Goal: Task Accomplishment & Management: Manage account settings

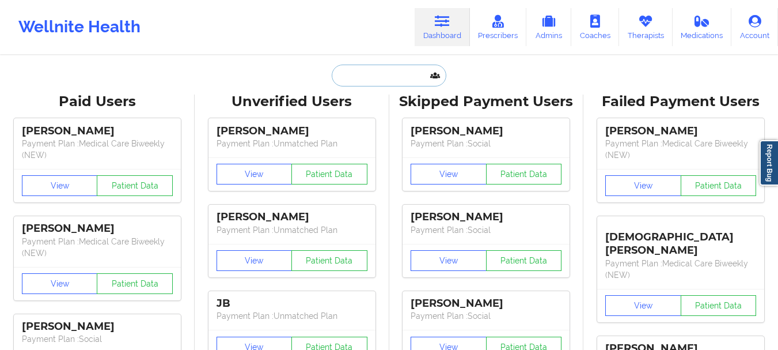
click at [407, 84] on input "text" at bounding box center [389, 76] width 114 height 22
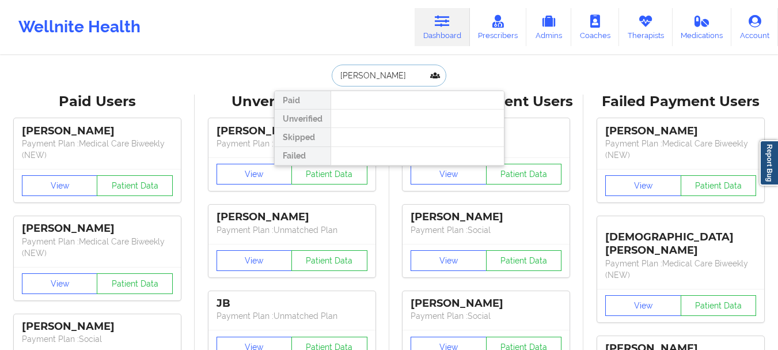
type input "[PERSON_NAME]"
click at [377, 77] on input "[PERSON_NAME]" at bounding box center [389, 76] width 114 height 22
click at [376, 77] on input "[PERSON_NAME]" at bounding box center [389, 76] width 114 height 22
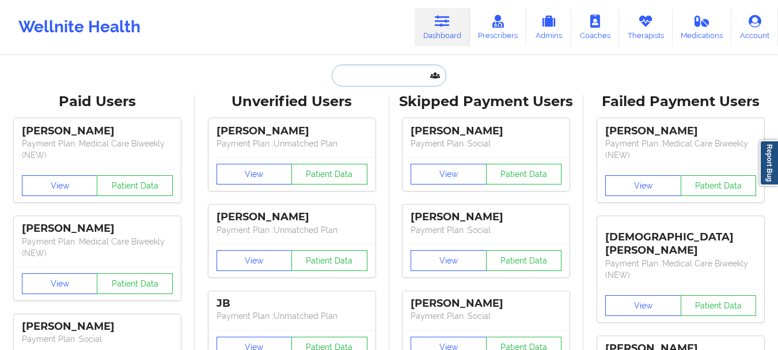
paste input "[EMAIL_ADDRESS][DOMAIN_NAME]"
type input "[EMAIL_ADDRESS][DOMAIN_NAME]"
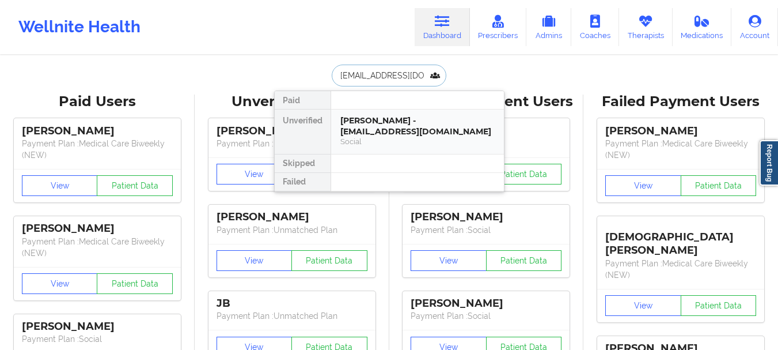
click at [404, 145] on div "Social" at bounding box center [417, 142] width 154 height 10
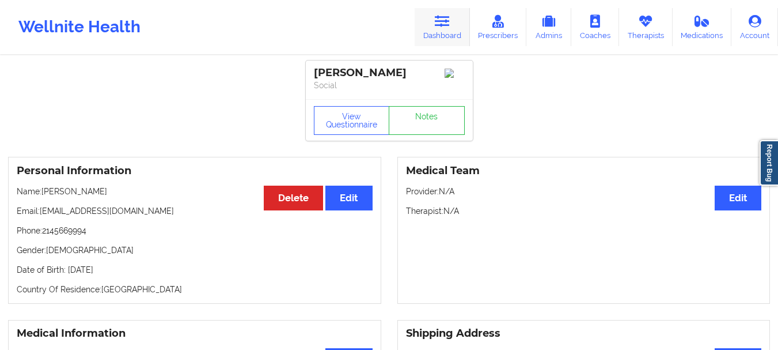
click at [435, 33] on link "Dashboard" at bounding box center [442, 27] width 55 height 38
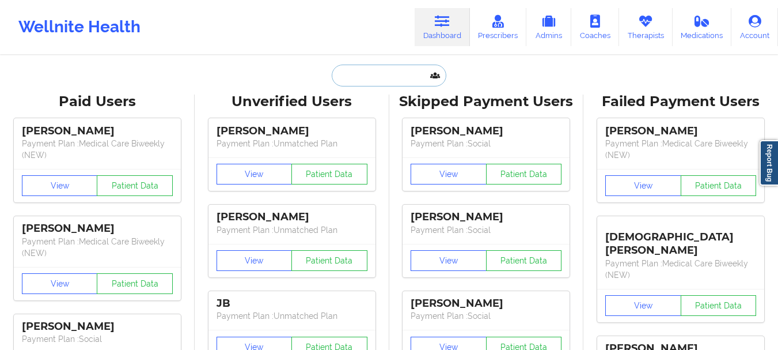
click at [385, 74] on input "text" at bounding box center [389, 76] width 114 height 22
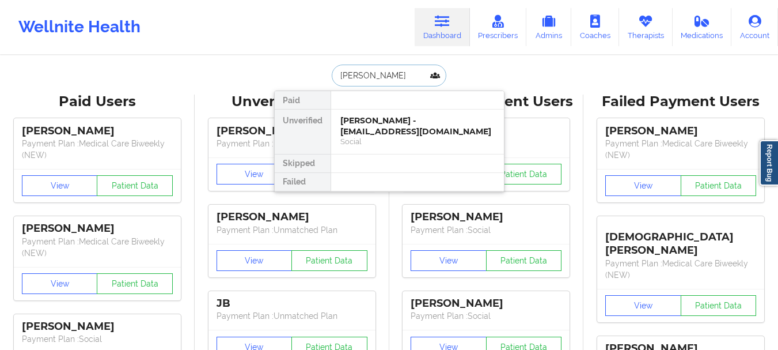
type input "[PERSON_NAME] [PERSON_NAME]"
click at [392, 111] on div "[PERSON_NAME] Jeffers - [EMAIL_ADDRESS][DOMAIN_NAME] Social" at bounding box center [417, 131] width 173 height 44
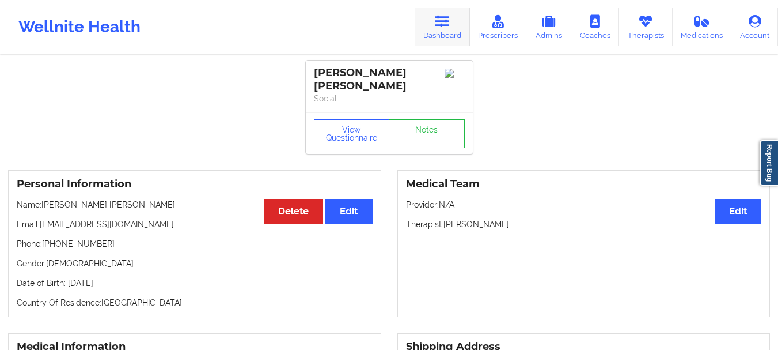
click at [422, 21] on link "Dashboard" at bounding box center [442, 27] width 55 height 38
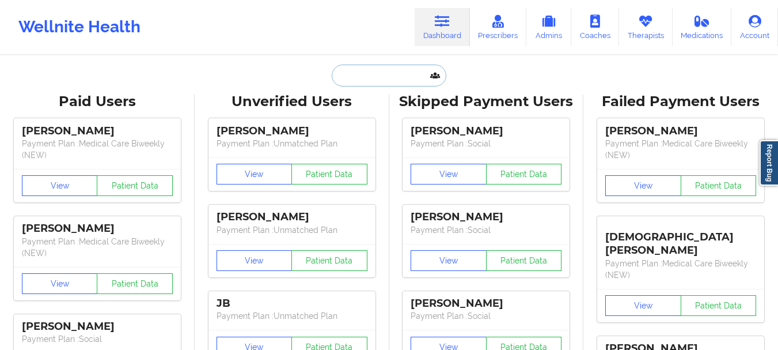
click at [392, 67] on input "text" at bounding box center [389, 76] width 114 height 22
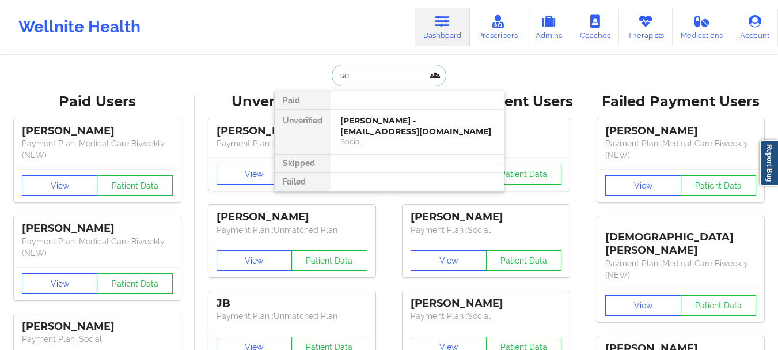
type input "s"
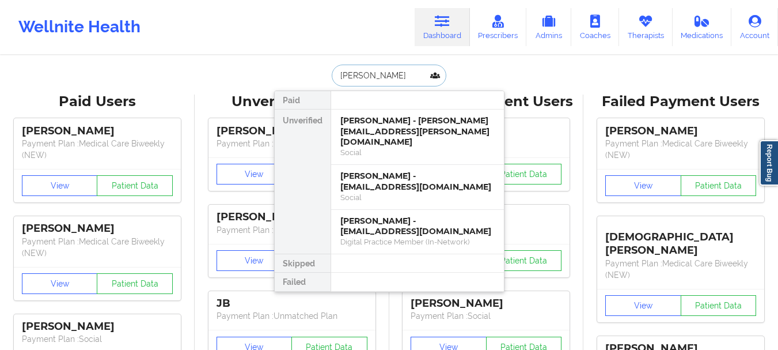
click at [356, 74] on input "[PERSON_NAME]" at bounding box center [389, 76] width 114 height 22
click at [356, 73] on input "[PERSON_NAME]" at bounding box center [389, 76] width 114 height 22
type input "s"
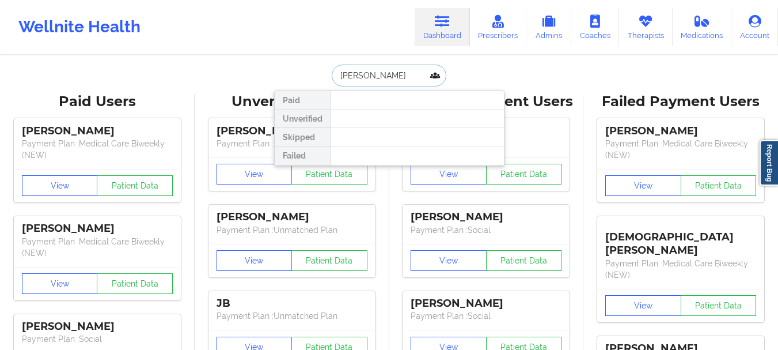
type input "[PERSON_NAME]"
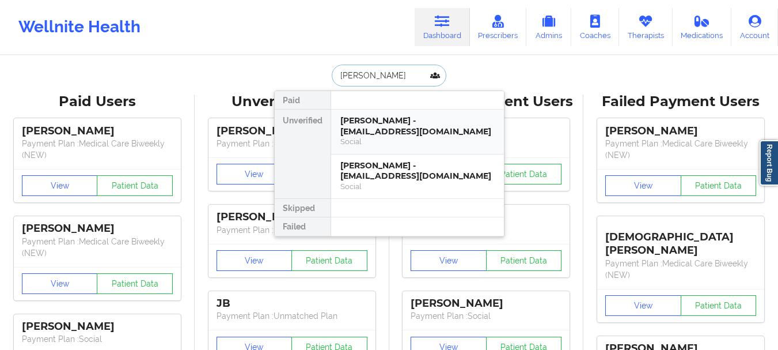
click at [377, 133] on div "[PERSON_NAME] - [EMAIL_ADDRESS][DOMAIN_NAME]" at bounding box center [417, 125] width 154 height 21
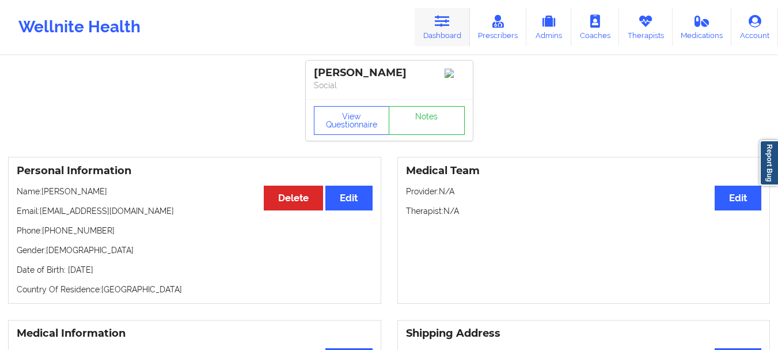
click at [450, 40] on link "Dashboard" at bounding box center [442, 27] width 55 height 38
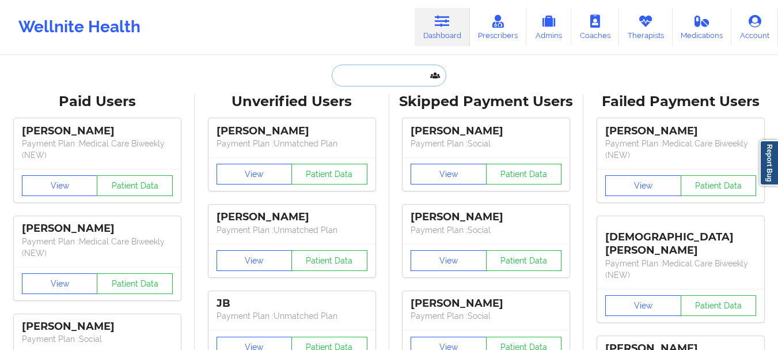
click at [363, 77] on input "text" at bounding box center [389, 76] width 114 height 22
click at [363, 75] on input "text" at bounding box center [389, 76] width 114 height 22
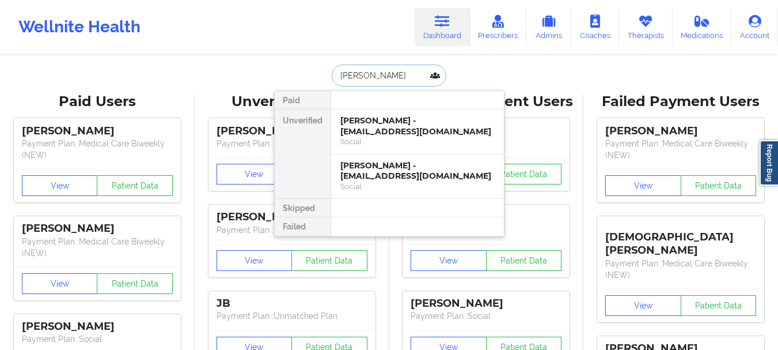
type input "[PERSON_NAME]"
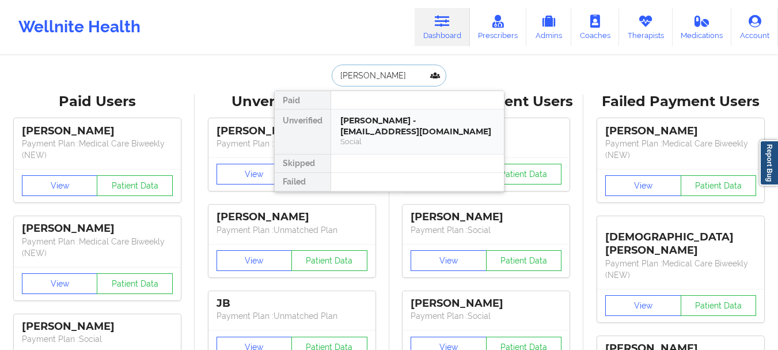
click at [374, 123] on div "[PERSON_NAME] - [EMAIL_ADDRESS][DOMAIN_NAME]" at bounding box center [417, 125] width 154 height 21
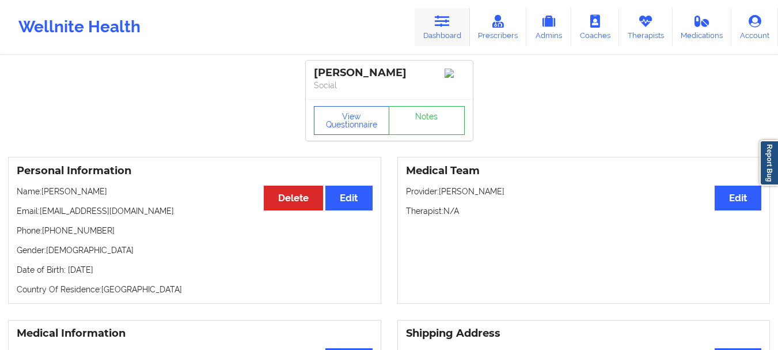
click at [430, 40] on link "Dashboard" at bounding box center [442, 27] width 55 height 38
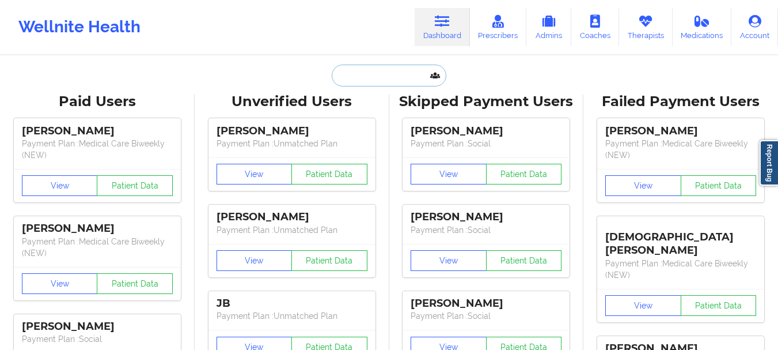
click at [369, 76] on input "text" at bounding box center [389, 76] width 114 height 22
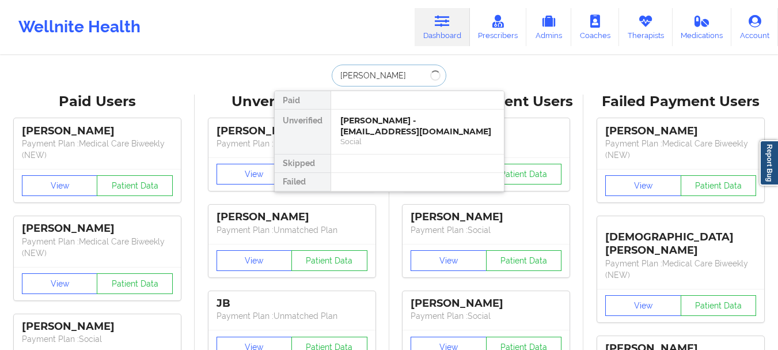
type input "[PERSON_NAME]"
click at [384, 117] on div "[PERSON_NAME] [PERSON_NAME] - [EMAIL_ADDRESS][DOMAIN_NAME]" at bounding box center [417, 125] width 154 height 21
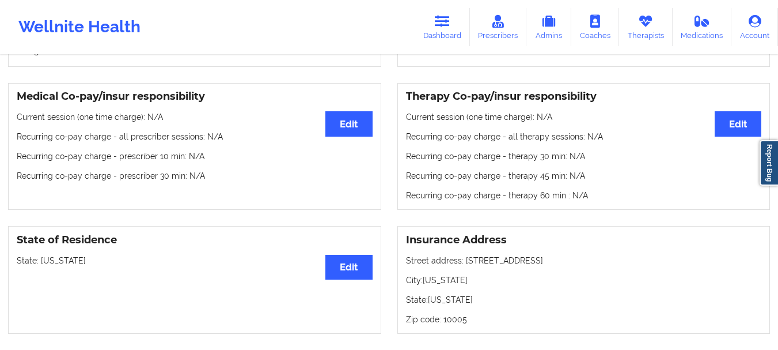
scroll to position [116, 0]
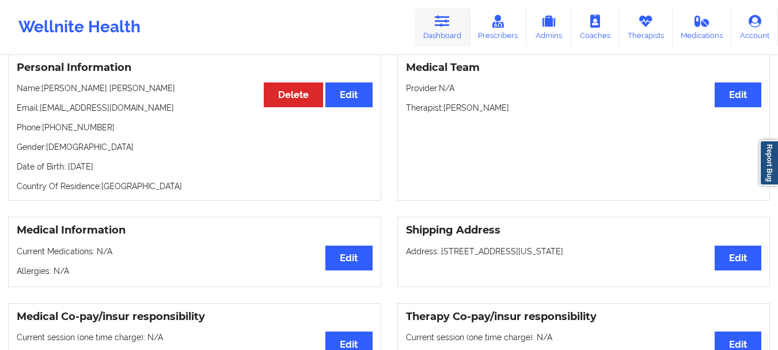
click at [452, 23] on link "Dashboard" at bounding box center [442, 27] width 55 height 38
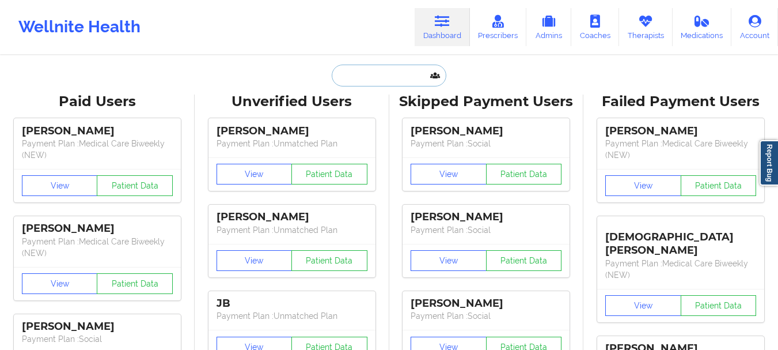
click at [353, 73] on input "text" at bounding box center [389, 76] width 114 height 22
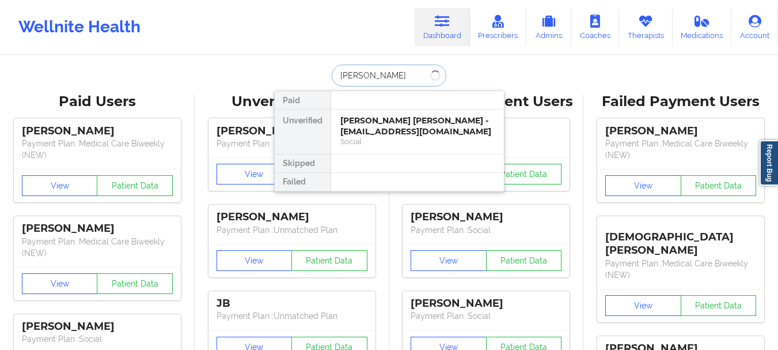
type input "[PERSON_NAME][GEOGRAPHIC_DATA]"
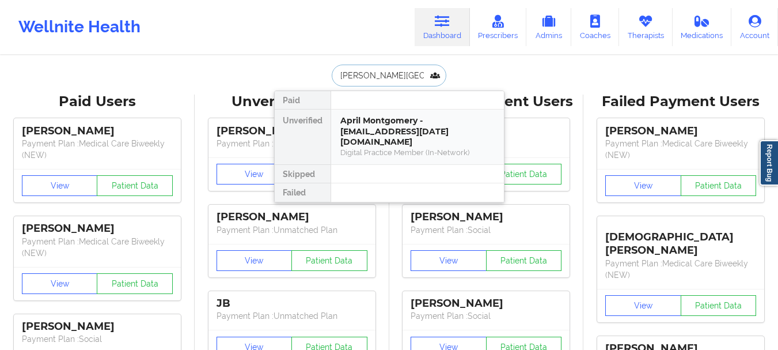
click at [393, 123] on div "April Montgomery - [EMAIL_ADDRESS][DATE][DOMAIN_NAME]" at bounding box center [417, 131] width 154 height 32
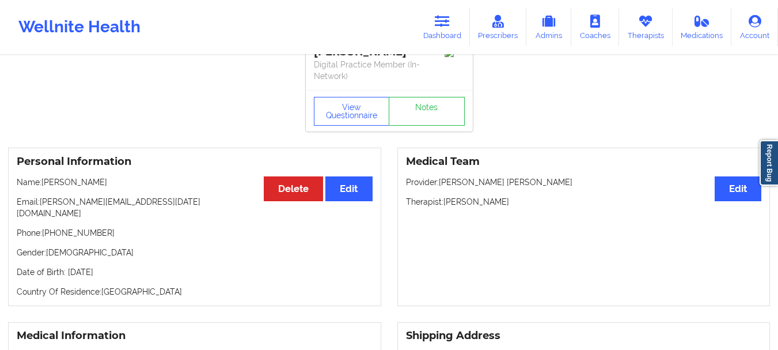
scroll to position [26, 0]
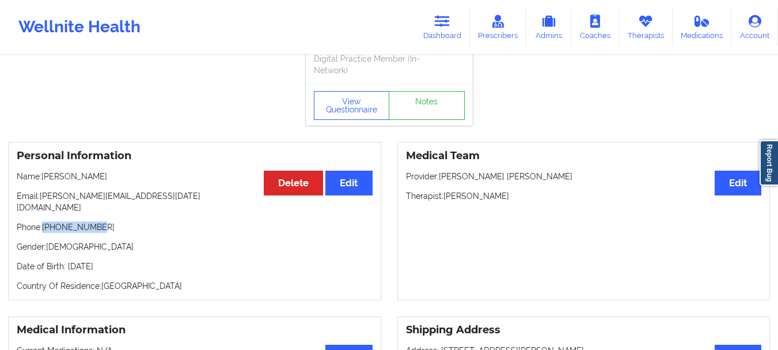
drag, startPoint x: 99, startPoint y: 217, endPoint x: 46, endPoint y: 215, distance: 53.6
click at [46, 221] on p "Phone: [PHONE_NUMBER]" at bounding box center [195, 227] width 356 height 12
copy p "[PHONE_NUMBER]"
click at [85, 241] on p "Gender: [DEMOGRAPHIC_DATA]" at bounding box center [195, 247] width 356 height 12
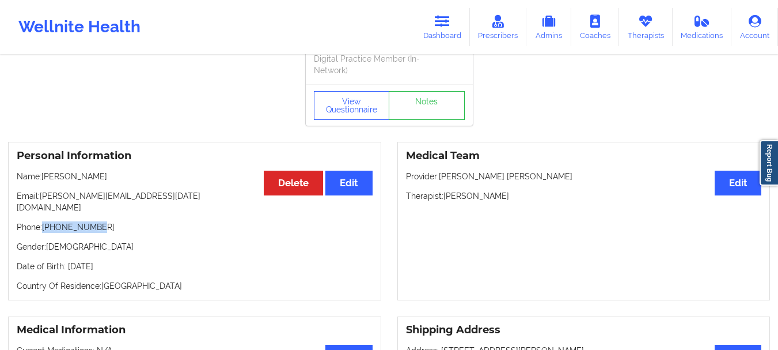
drag, startPoint x: 97, startPoint y: 216, endPoint x: 43, endPoint y: 215, distance: 54.1
click at [43, 221] on p "Phone: [PHONE_NUMBER]" at bounding box center [195, 227] width 356 height 12
copy p "[PHONE_NUMBER]"
click at [459, 28] on link "Dashboard" at bounding box center [442, 27] width 55 height 38
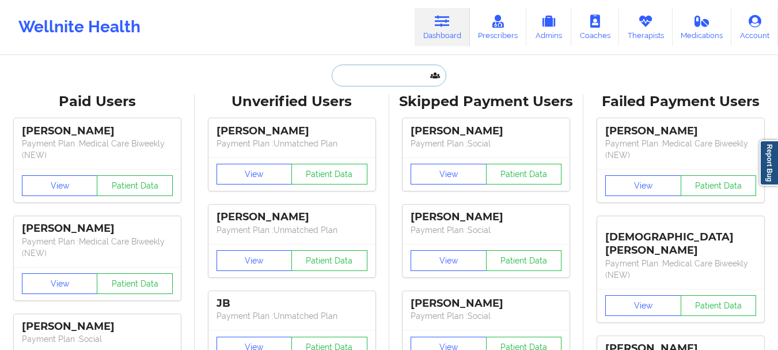
click at [374, 85] on input "text" at bounding box center [389, 76] width 114 height 22
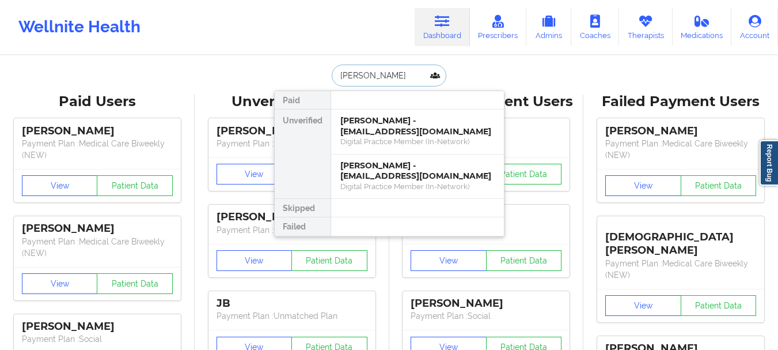
type input "[PERSON_NAME]"
click at [367, 71] on input "[PERSON_NAME]" at bounding box center [389, 76] width 114 height 22
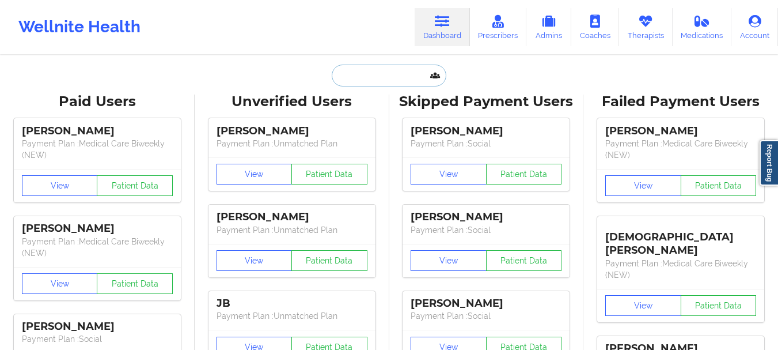
paste input "[EMAIL_ADDRESS][DOMAIN_NAME]"
type input "[EMAIL_ADDRESS][DOMAIN_NAME]"
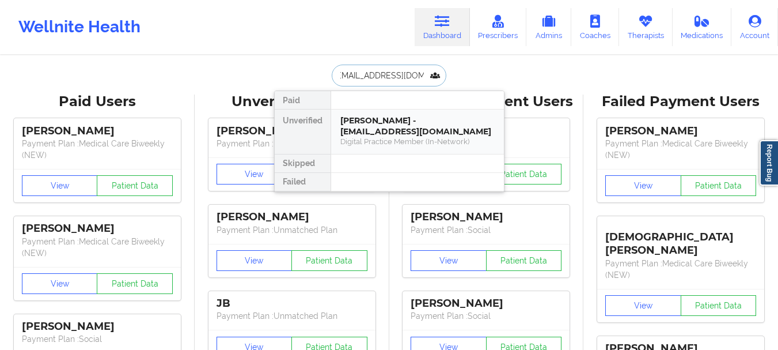
click at [377, 122] on div "[PERSON_NAME] - [EMAIL_ADDRESS][DOMAIN_NAME]" at bounding box center [417, 125] width 154 height 21
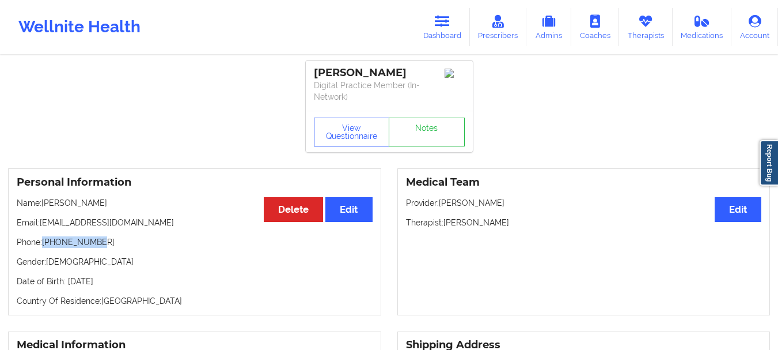
drag, startPoint x: 99, startPoint y: 241, endPoint x: 44, endPoint y: 243, distance: 54.7
click at [44, 243] on p "Phone: [PHONE_NUMBER]" at bounding box center [195, 242] width 356 height 12
copy p "[PHONE_NUMBER]"
click at [433, 28] on link "Dashboard" at bounding box center [442, 27] width 55 height 38
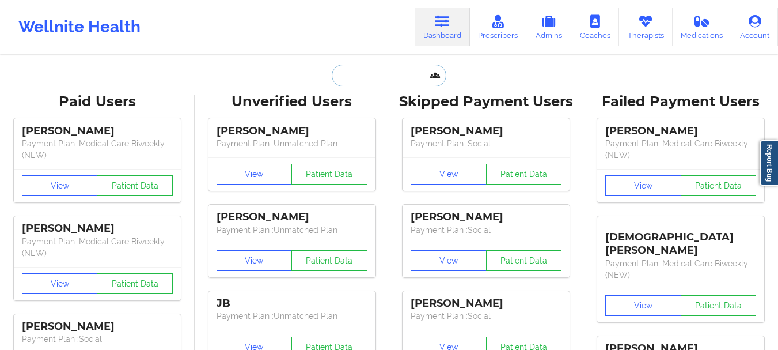
click at [371, 74] on input "text" at bounding box center [389, 76] width 114 height 22
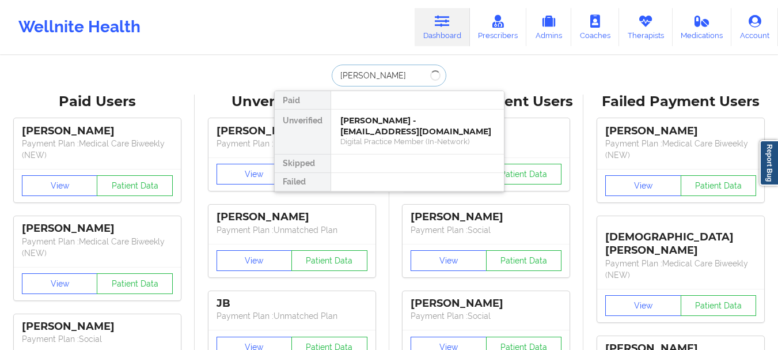
type input "[PERSON_NAME]"
click at [393, 132] on div "[PERSON_NAME] - [EMAIL_ADDRESS][DOMAIN_NAME]" at bounding box center [417, 125] width 154 height 21
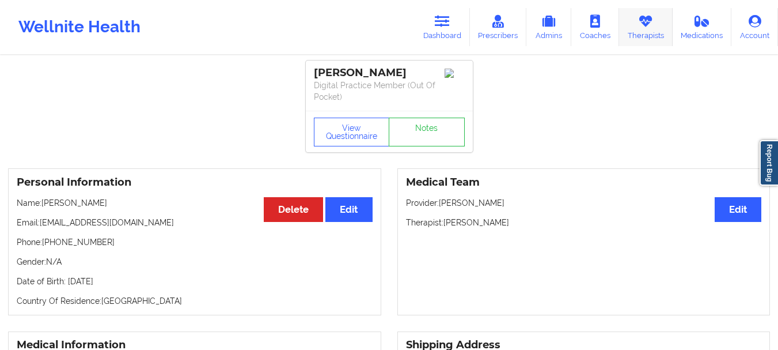
click at [672, 32] on link "Therapists" at bounding box center [646, 27] width 54 height 38
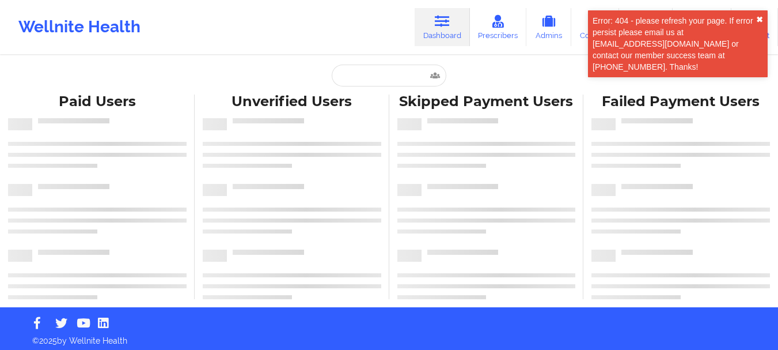
click at [758, 20] on button "✖︎" at bounding box center [759, 19] width 7 height 9
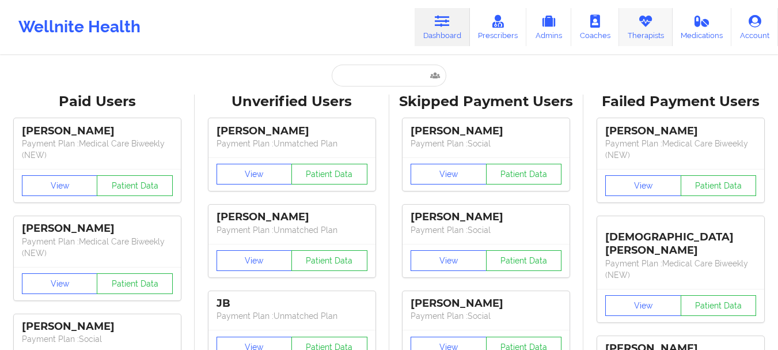
click at [645, 24] on icon at bounding box center [645, 21] width 15 height 13
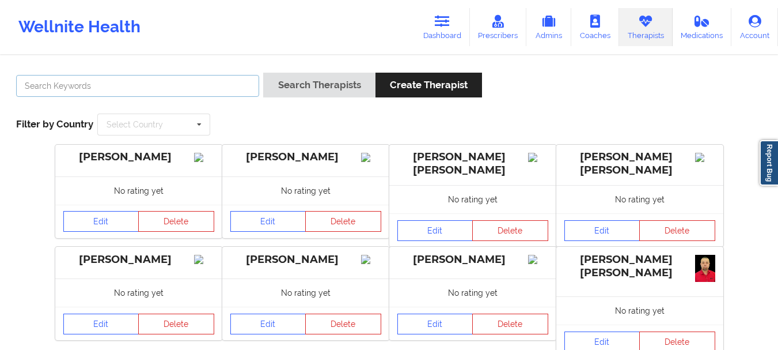
click at [204, 79] on input "text" at bounding box center [137, 86] width 243 height 22
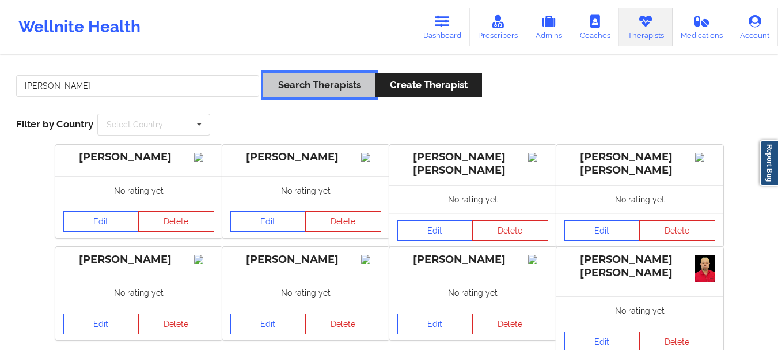
click at [342, 79] on button "Search Therapists" at bounding box center [319, 85] width 112 height 25
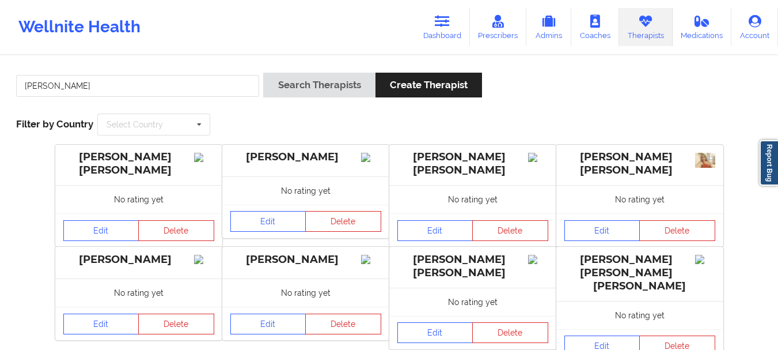
click at [74, 74] on div "patricia" at bounding box center [137, 89] width 251 height 33
click at [69, 84] on input "patricia" at bounding box center [137, 86] width 243 height 22
type input "patricia williams-thompson"
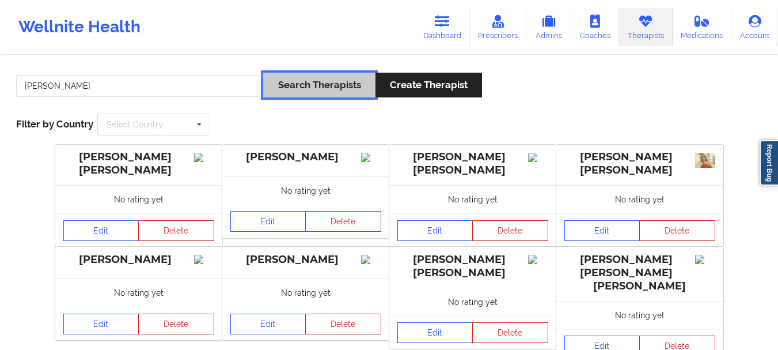
click at [347, 86] on button "Search Therapists" at bounding box center [319, 85] width 112 height 25
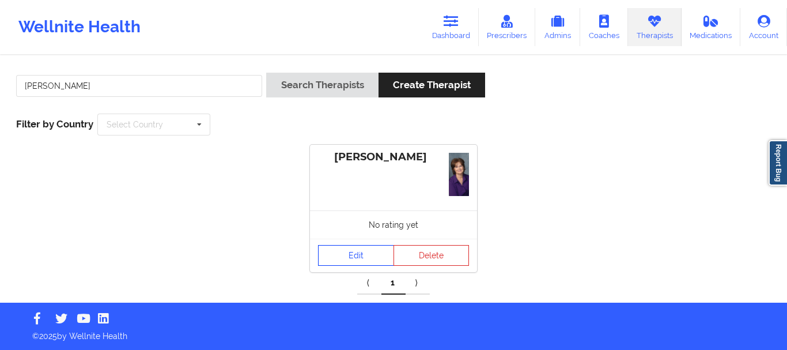
click at [357, 247] on link "Edit" at bounding box center [356, 255] width 76 height 21
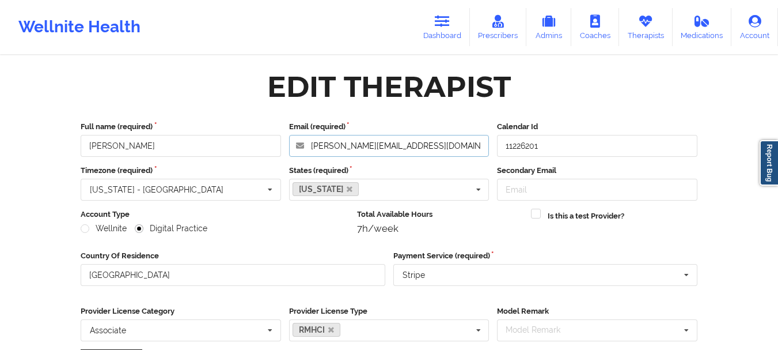
drag, startPoint x: 480, startPoint y: 142, endPoint x: 279, endPoint y: 139, distance: 201.0
click at [279, 139] on div "Full name (required) PATRICIA WILLIAMS-THOMPSON Email (required) p.williams-tho…" at bounding box center [389, 139] width 625 height 36
click at [403, 143] on input "p.williams-thompson@empathicmentalhealth.com" at bounding box center [389, 146] width 200 height 22
drag, startPoint x: 221, startPoint y: 150, endPoint x: 52, endPoint y: 140, distance: 169.7
